Goal: Transaction & Acquisition: Purchase product/service

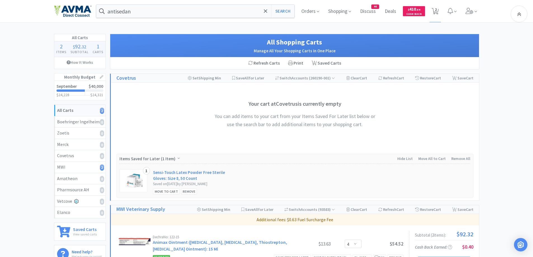
select select "4"
select select "1"
click at [169, 18] on div "antisedan Search Orders Shopping Discuss Discuss 44 Deals Deals $ 410 . 54 Cash…" at bounding box center [267, 11] width 426 height 22
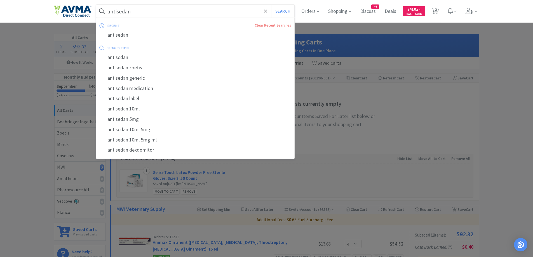
click at [177, 14] on input "antisedan" at bounding box center [195, 11] width 199 height 13
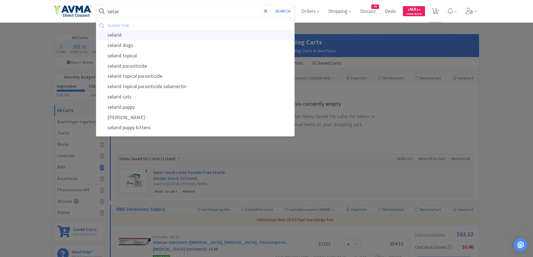
click at [143, 31] on div "selarid" at bounding box center [195, 35] width 199 height 10
type input "selarid"
select select "4"
select select "1"
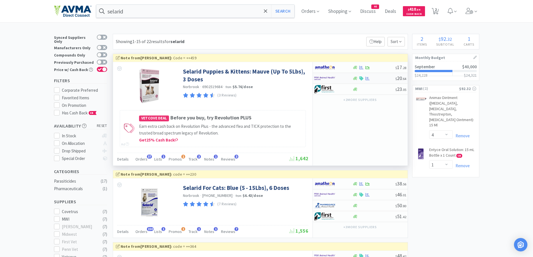
click at [349, 76] on div at bounding box center [333, 79] width 38 height 10
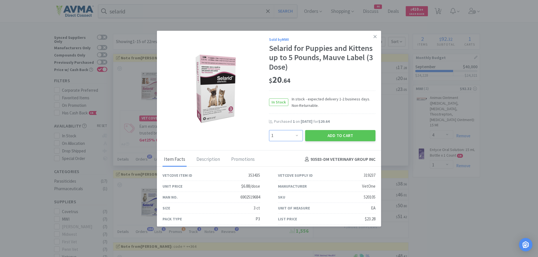
click at [293, 137] on select "Enter Quantity 1 2 3 4 5 6 7 8 9 10 11 12 13 14 15 16 17 18 19 20 Enter Quantity" at bounding box center [286, 135] width 34 height 11
select select "5"
click at [269, 130] on select "Enter Quantity 1 2 3 4 5 6 7 8 9 10 11 12 13 14 15 16 17 18 19 20 Enter Quantity" at bounding box center [286, 135] width 34 height 11
click at [339, 136] on button "Add to Cart" at bounding box center [340, 135] width 70 height 11
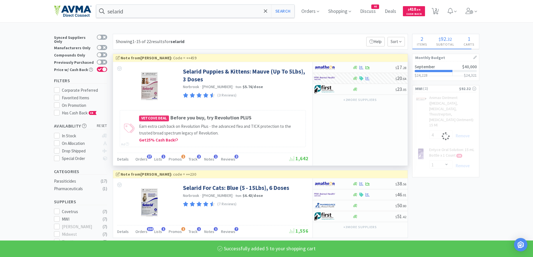
select select "5"
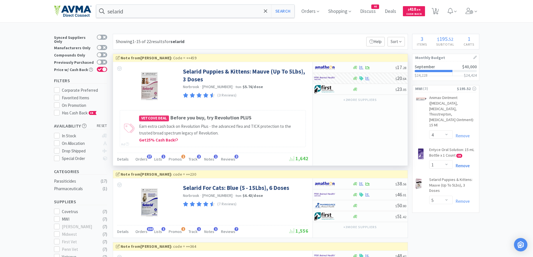
click at [468, 163] on link "Remove" at bounding box center [461, 165] width 17 height 5
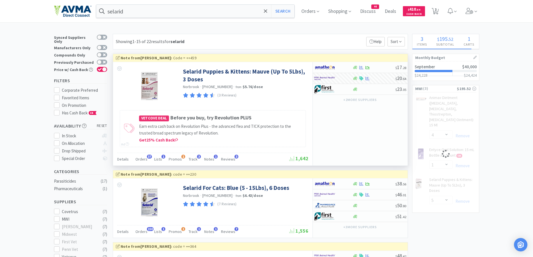
select select "5"
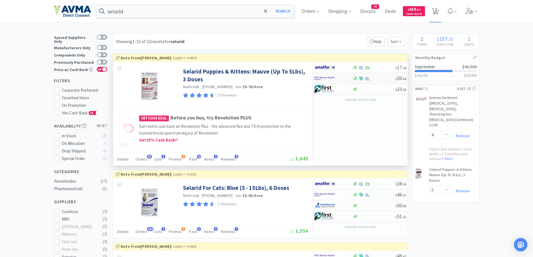
click at [440, 6] on span "2" at bounding box center [435, 11] width 11 height 22
select select "4"
select select "5"
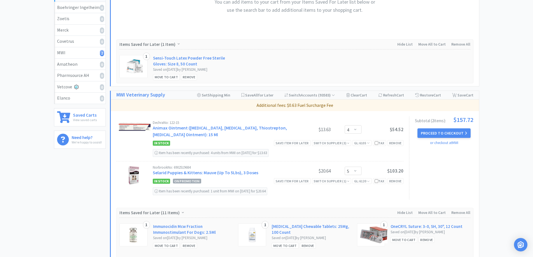
scroll to position [168, 0]
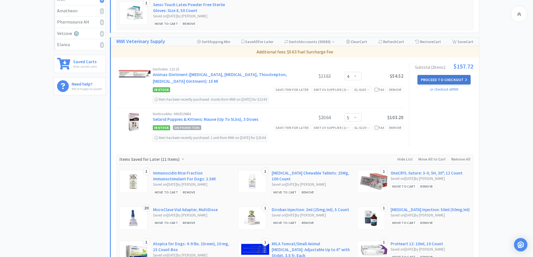
click at [455, 80] on button "Proceed to Checkout" at bounding box center [444, 80] width 53 height 10
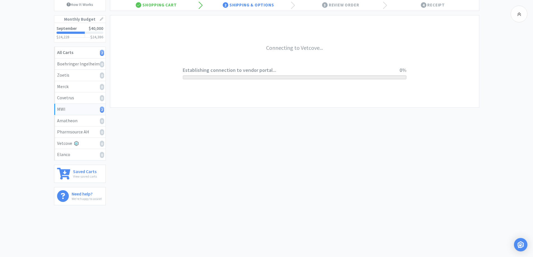
scroll to position [58, 0]
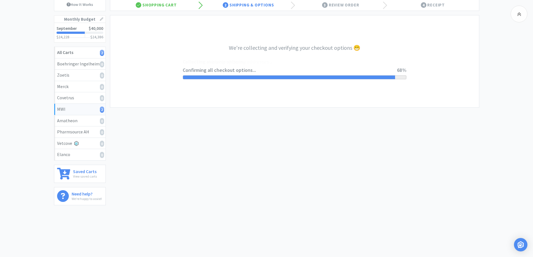
select select "CC_9421154621689816"
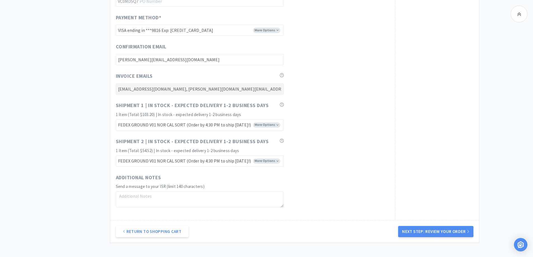
scroll to position [311, 0]
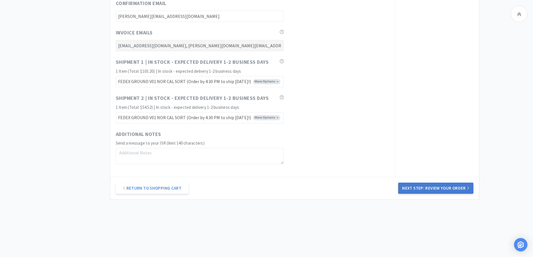
click at [418, 189] on button "Next Step: Review Your Order" at bounding box center [435, 188] width 75 height 11
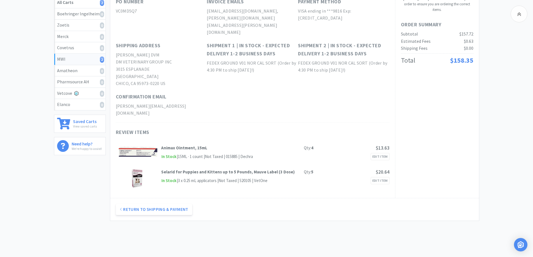
scroll to position [0, 0]
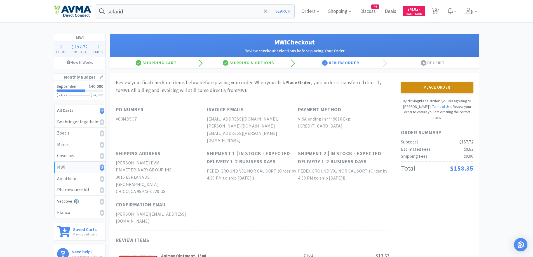
click at [430, 90] on button "Place Order" at bounding box center [437, 87] width 73 height 11
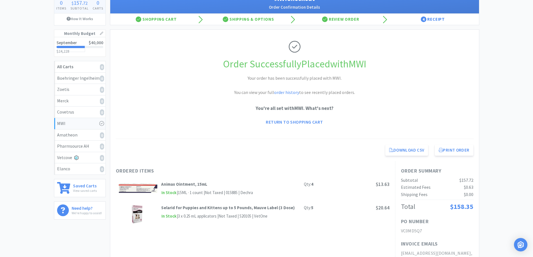
scroll to position [56, 0]
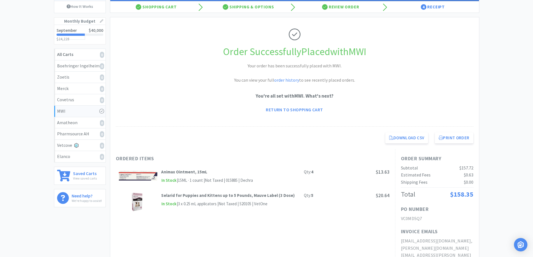
click at [511, 88] on div "MWI 0 Items $ 157 . 72 Subtotal 0 Carts How It Works Monthly Budget September $…" at bounding box center [266, 234] width 533 height 512
click at [458, 133] on button "Print Order" at bounding box center [454, 137] width 38 height 11
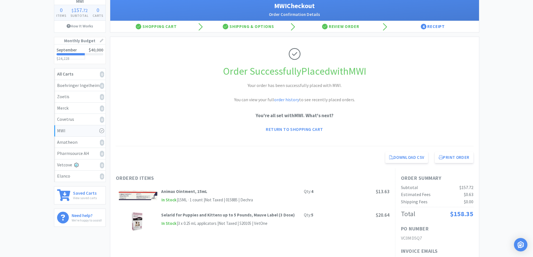
scroll to position [0, 0]
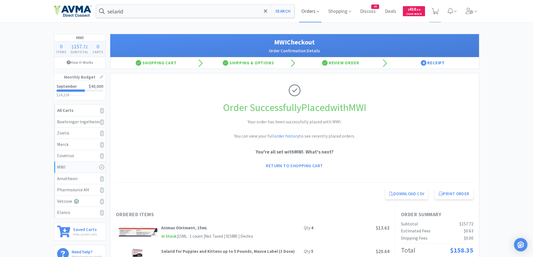
click at [301, 10] on span "Orders" at bounding box center [310, 11] width 22 height 22
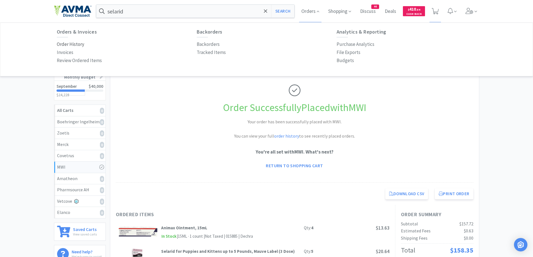
click at [60, 44] on p "Order History" at bounding box center [70, 45] width 27 height 8
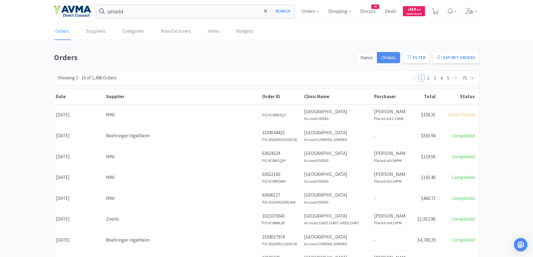
scroll to position [56, 0]
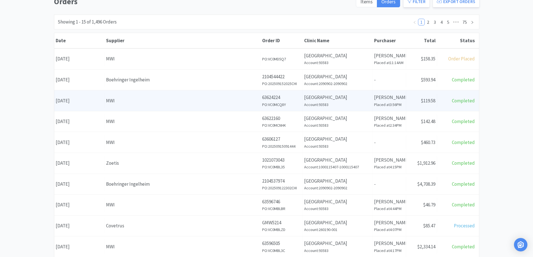
click at [137, 102] on div "MWI" at bounding box center [182, 101] width 153 height 8
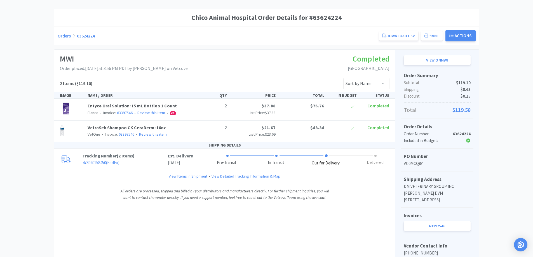
scroll to position [56, 0]
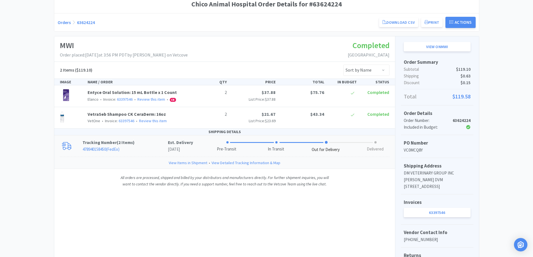
click at [138, 147] on p "478940158450 ( FedEx )" at bounding box center [125, 149] width 85 height 7
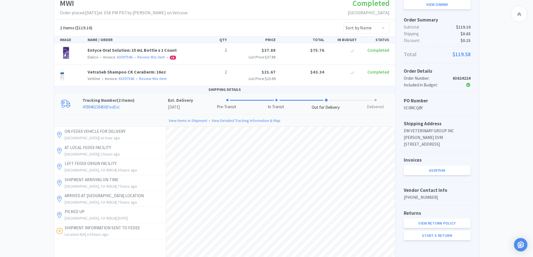
scroll to position [112, 0]
